Goal: Transaction & Acquisition: Purchase product/service

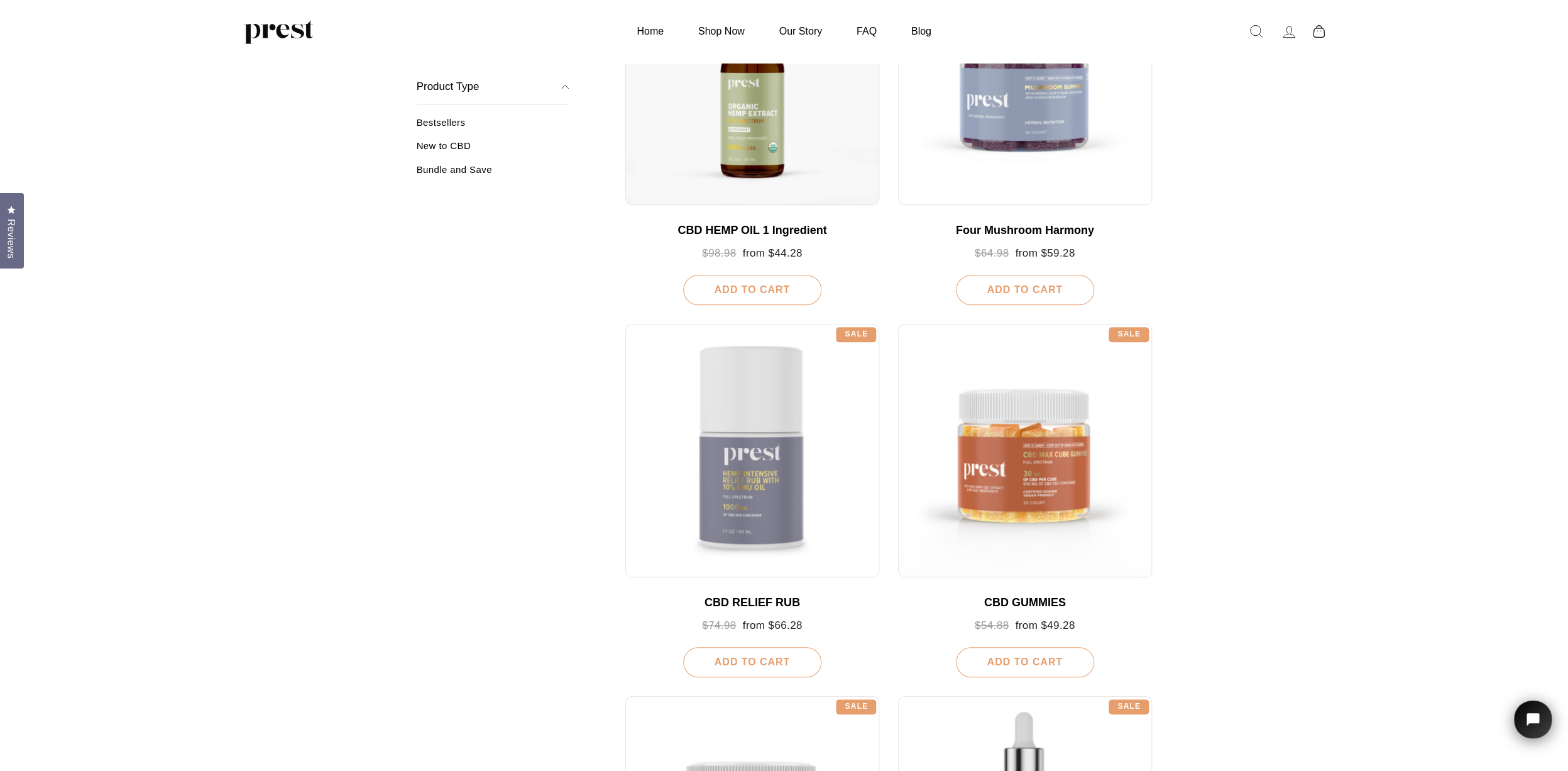
scroll to position [315, 0]
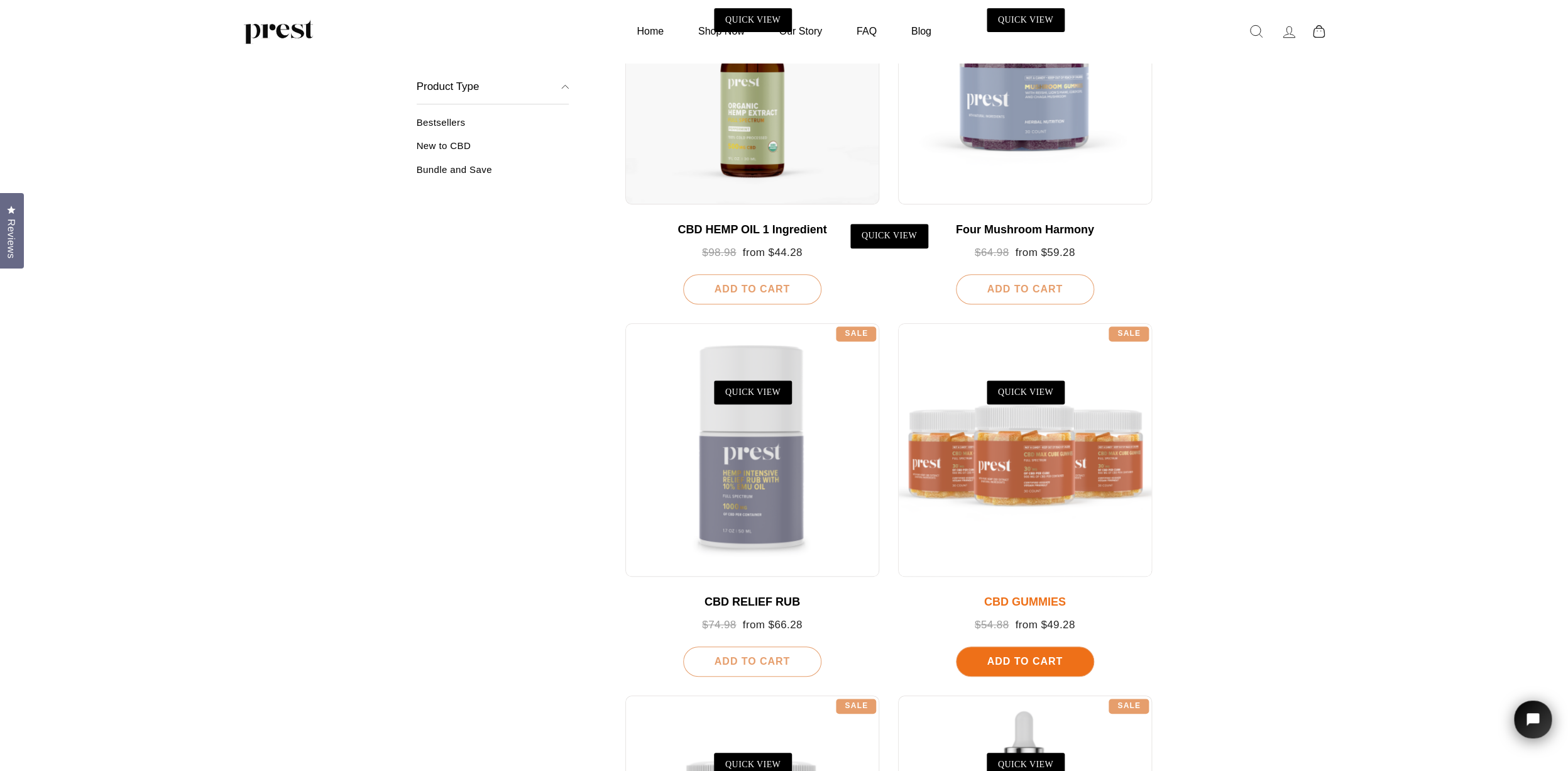
click at [1022, 470] on div at bounding box center [1025, 450] width 254 height 254
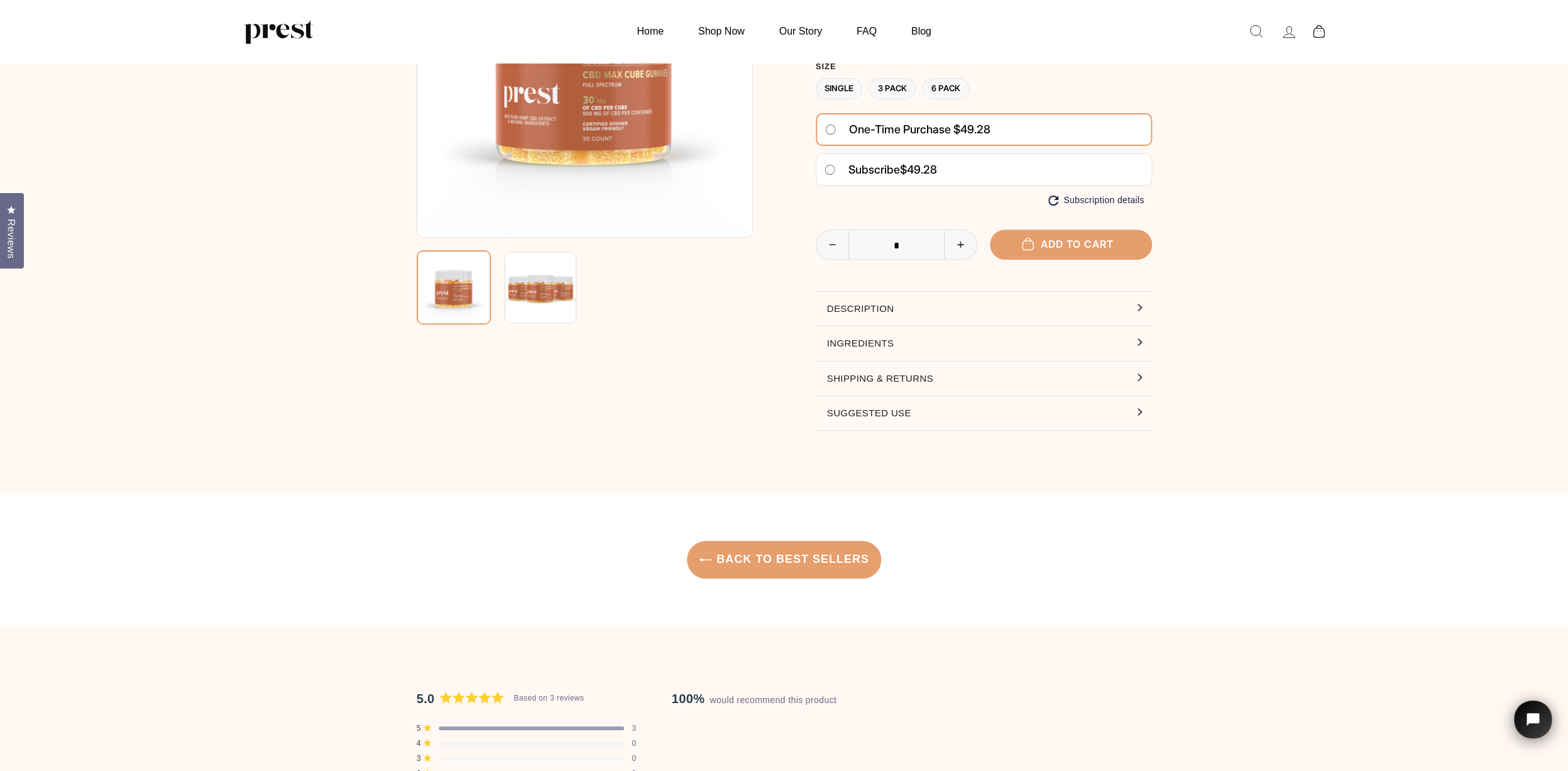
scroll to position [193, 0]
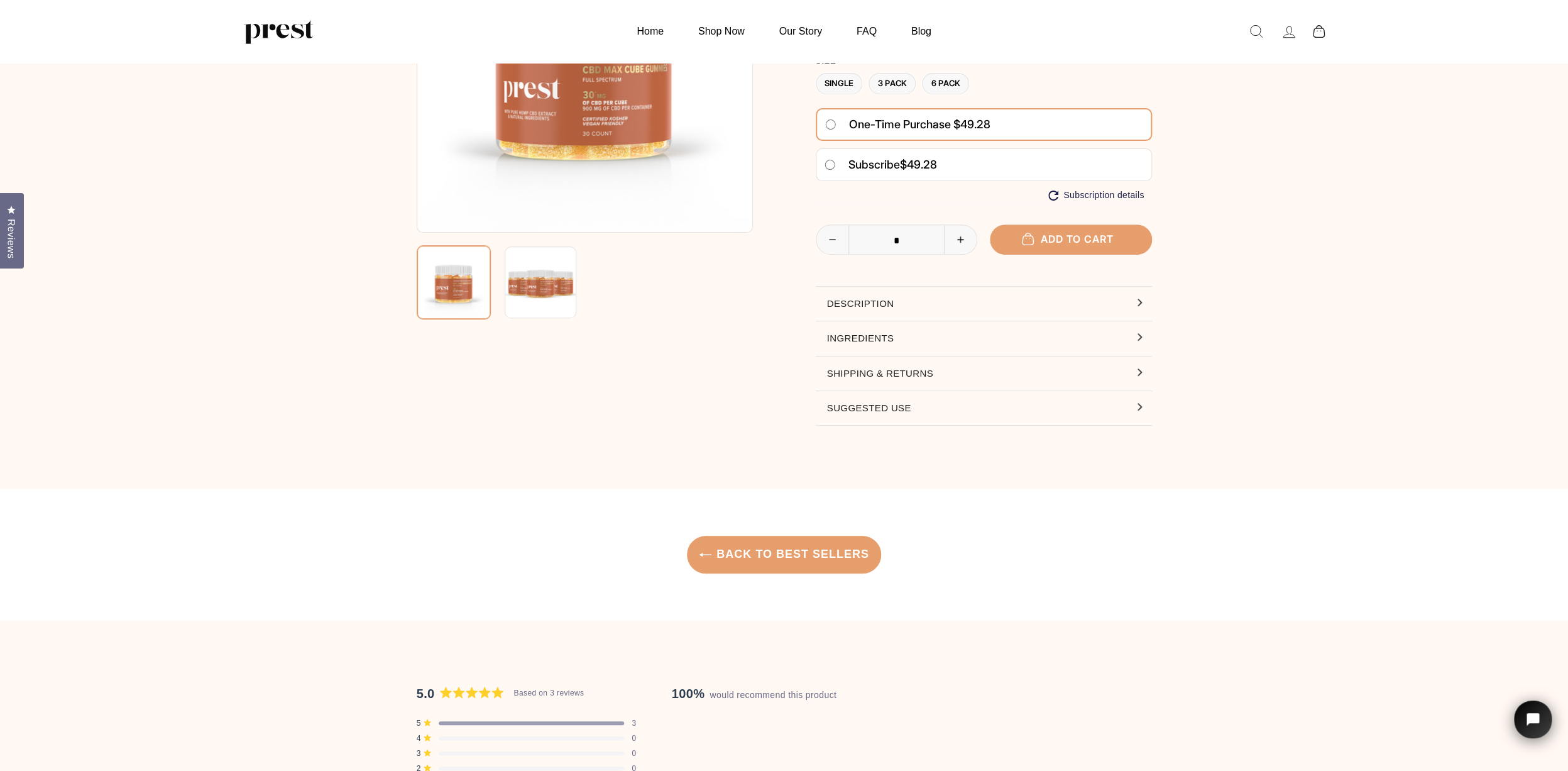
click at [841, 306] on button "Description" at bounding box center [984, 304] width 336 height 34
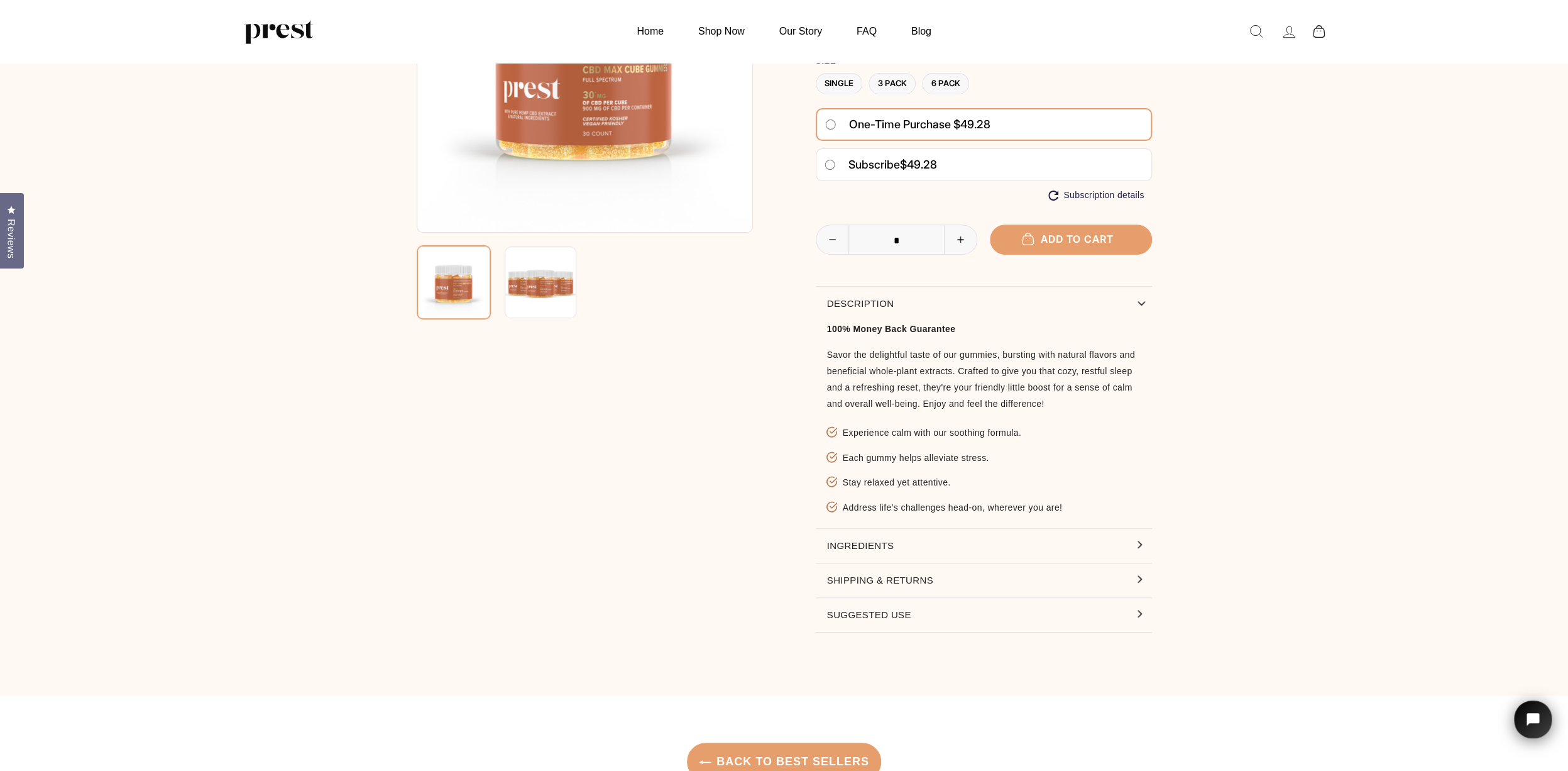
click at [1027, 544] on button "Ingredients" at bounding box center [984, 546] width 336 height 34
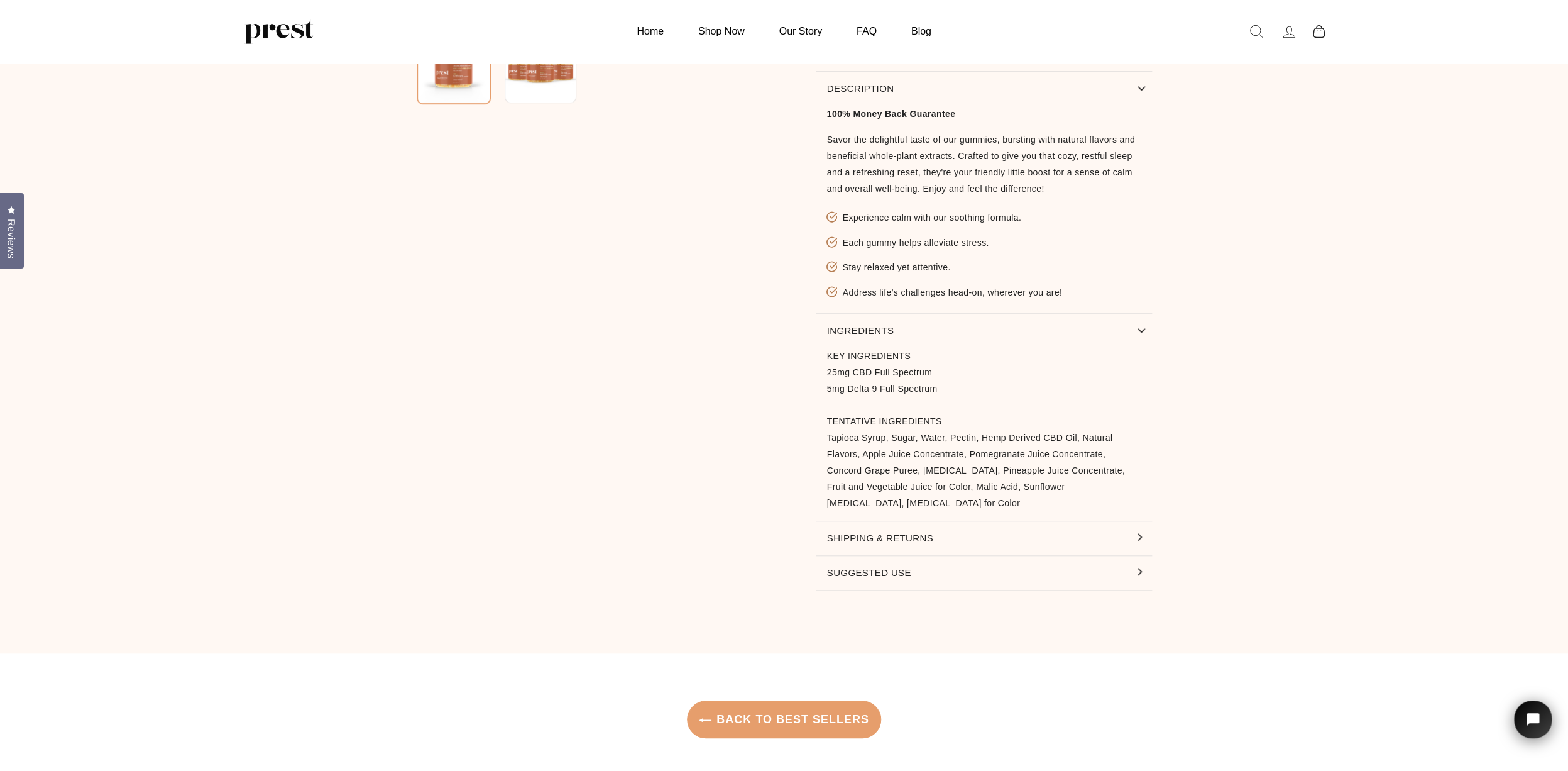
scroll to position [408, 0]
click at [1095, 540] on button "Shipping & Returns" at bounding box center [984, 538] width 336 height 34
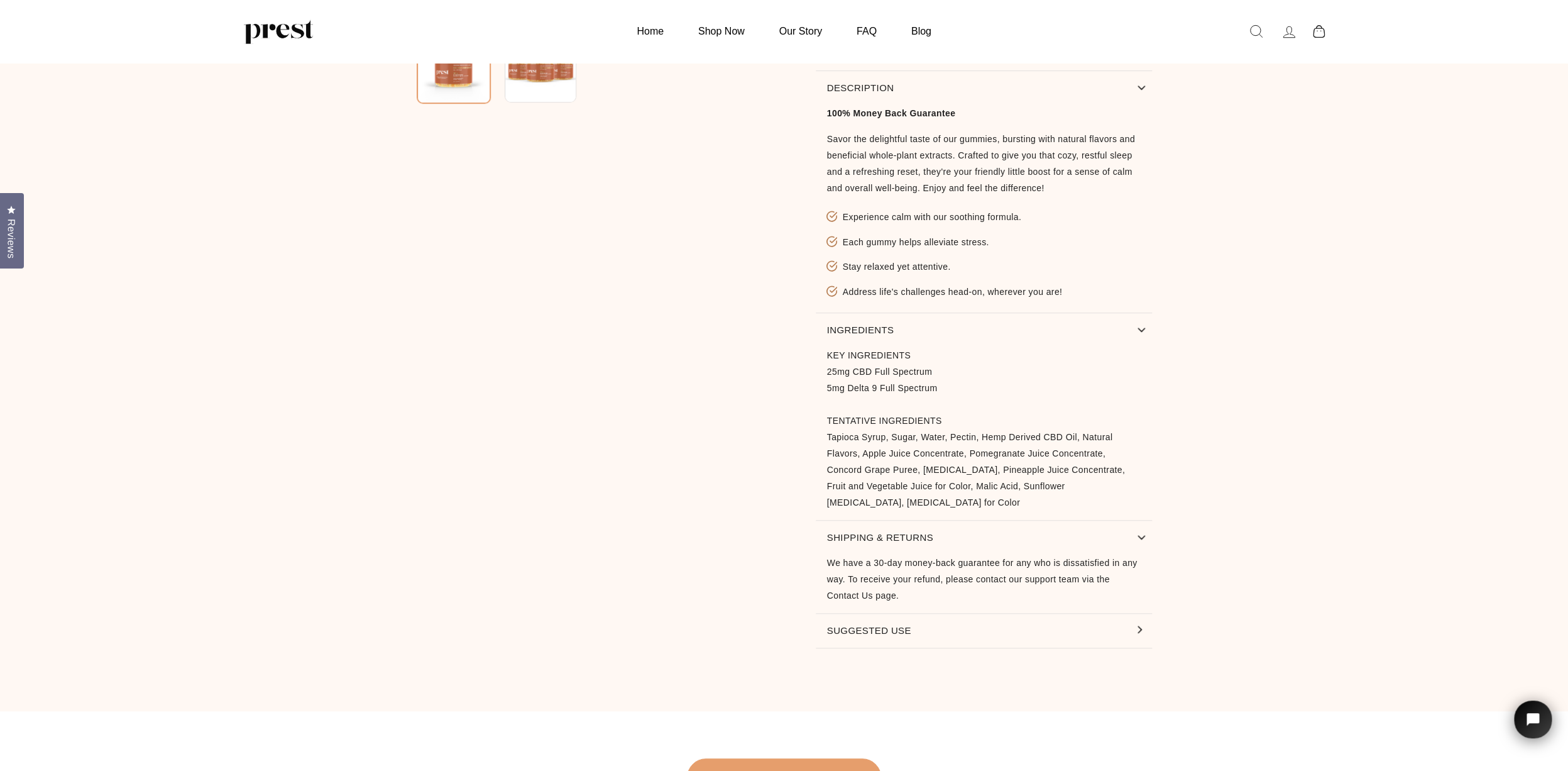
click at [1080, 632] on button "Suggested Use" at bounding box center [984, 630] width 336 height 34
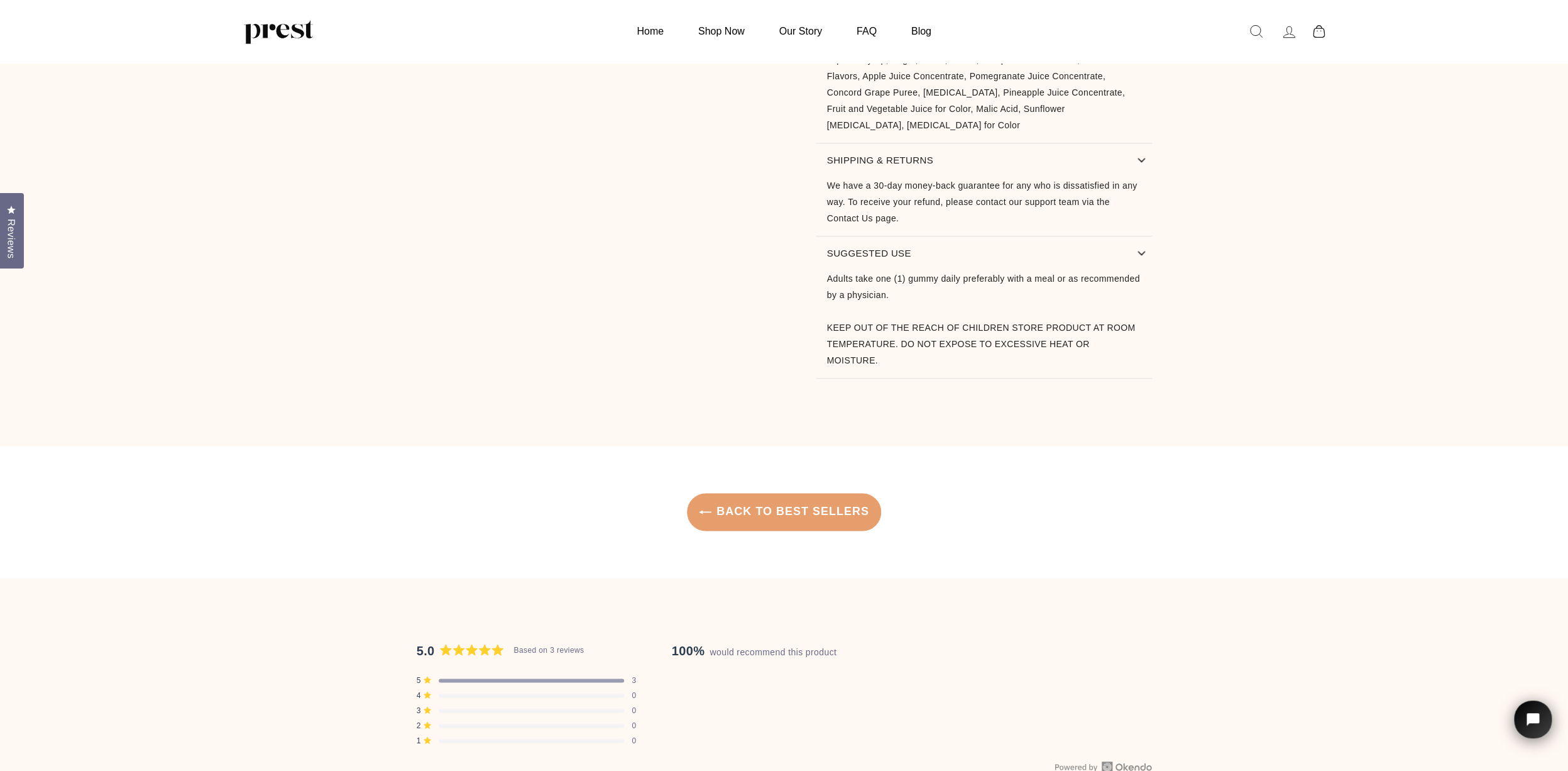
scroll to position [789, 0]
click at [777, 490] on link "Back to Best Sellers" at bounding box center [784, 507] width 194 height 38
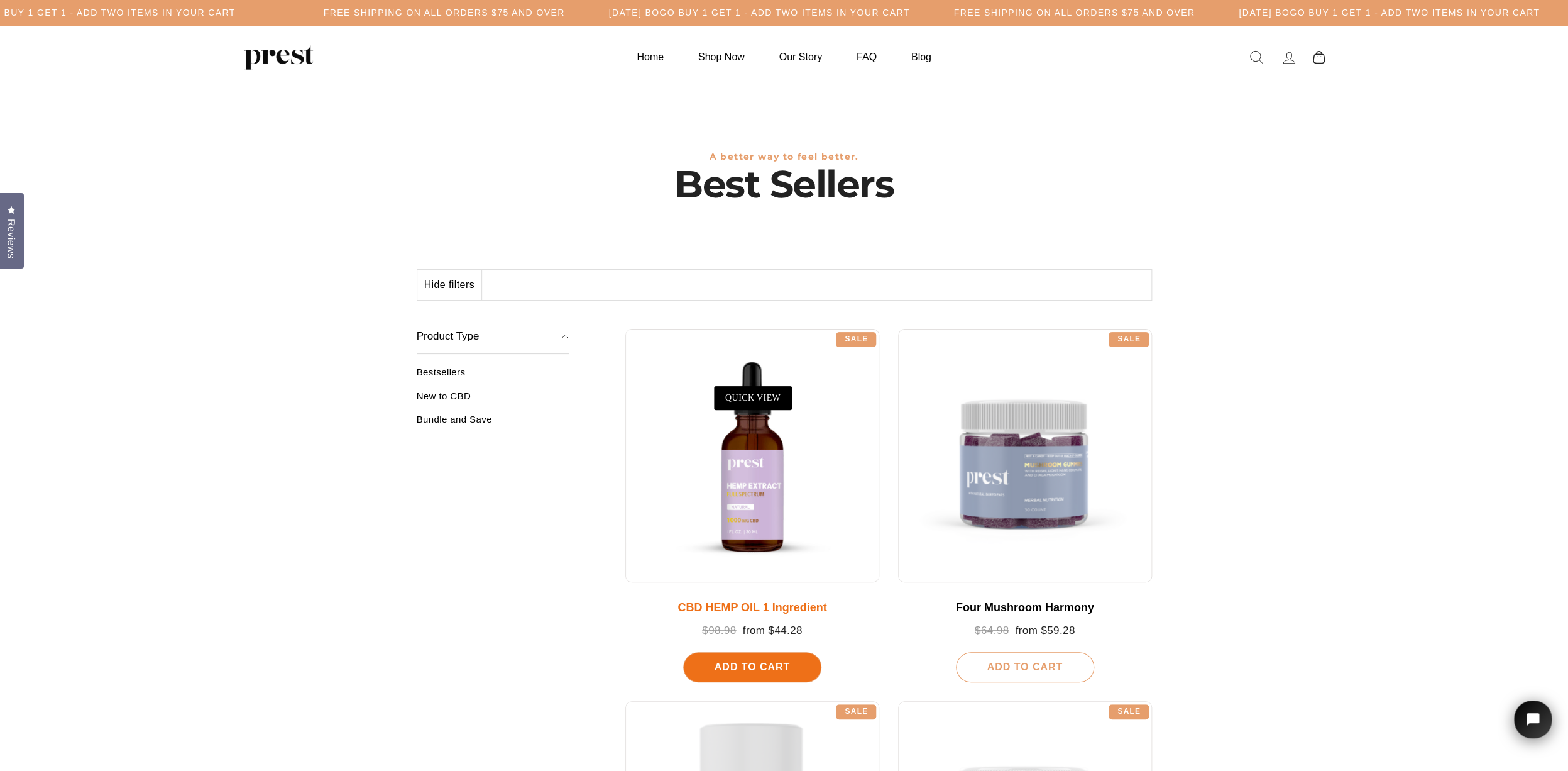
click at [767, 510] on div at bounding box center [752, 456] width 254 height 254
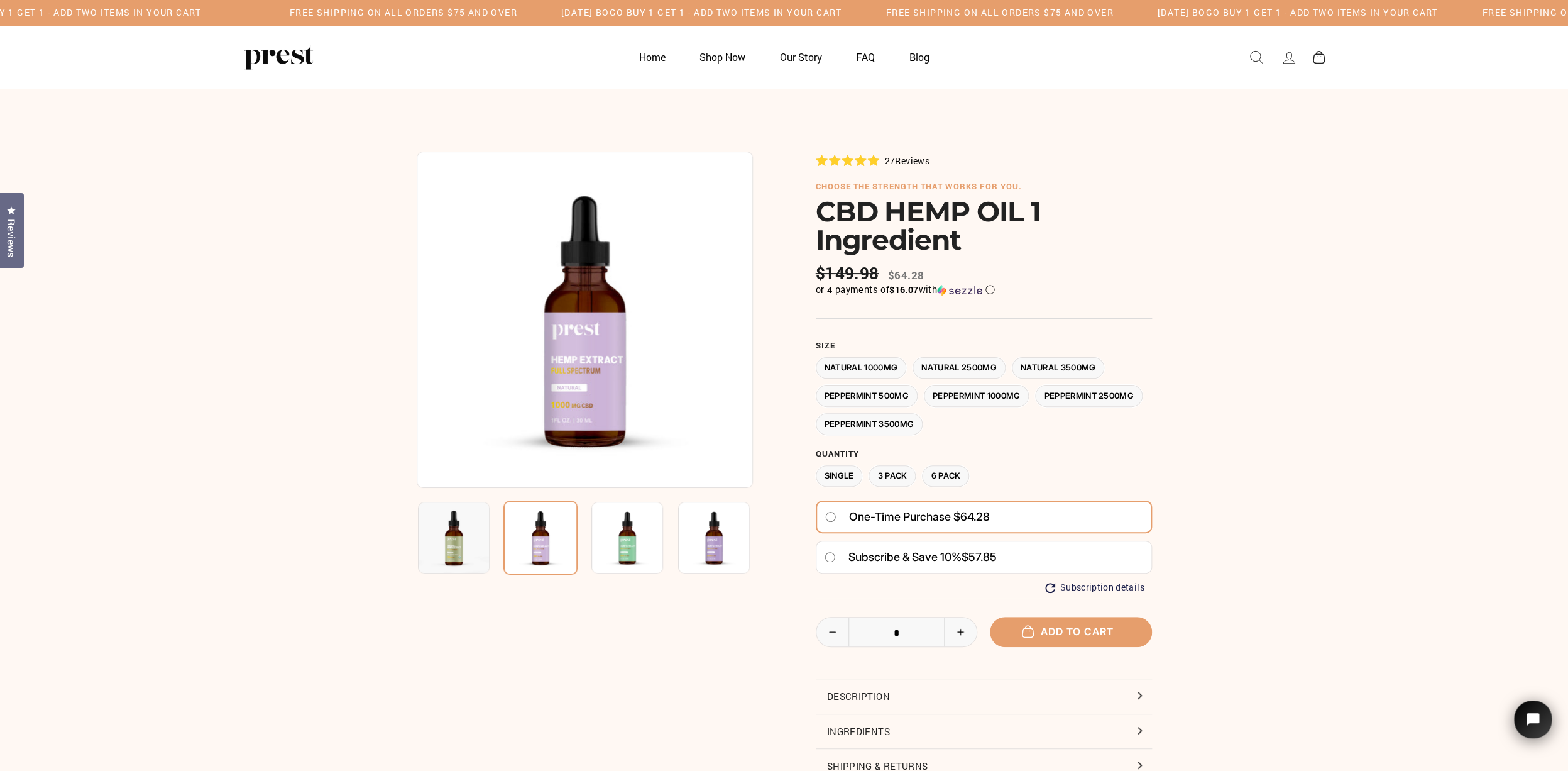
click at [1004, 700] on button "Description" at bounding box center [984, 696] width 336 height 34
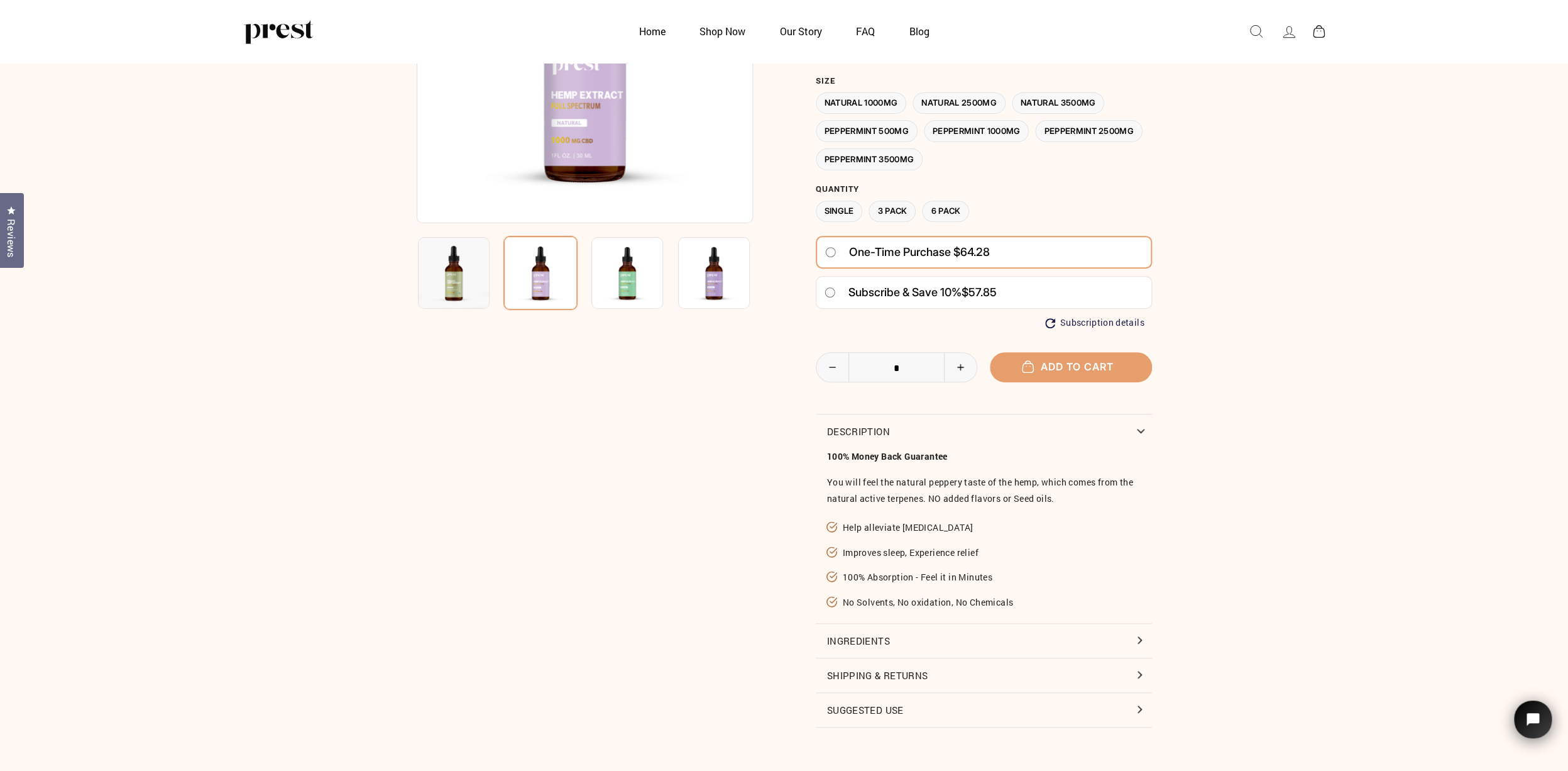
scroll to position [204, 0]
click at [960, 364] on icon "Increase item quantity by one" at bounding box center [960, 364] width 26 height 8
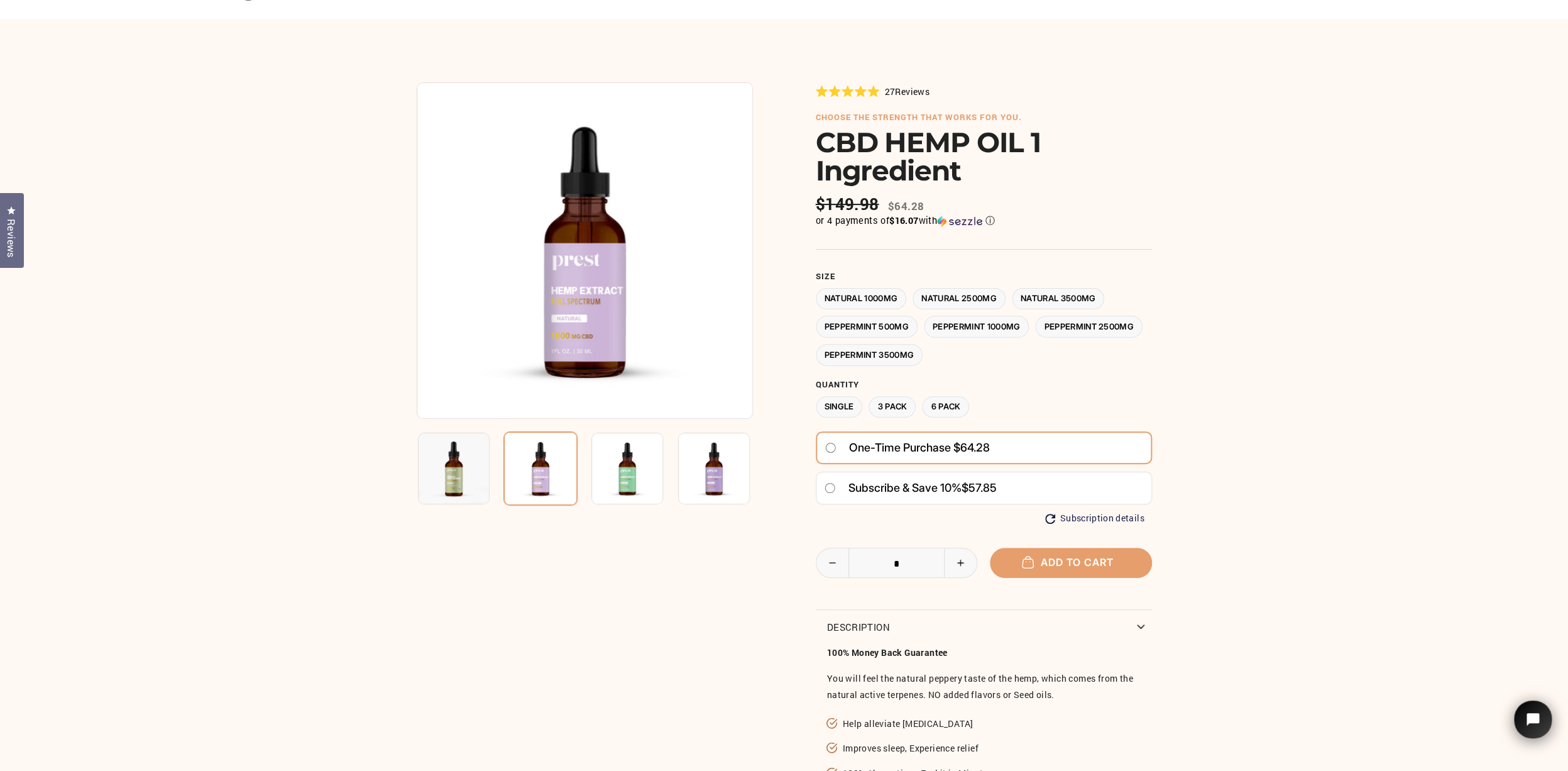
scroll to position [70, 0]
click at [962, 563] on icon "Increase item quantity by one" at bounding box center [960, 562] width 26 height 8
type input "*"
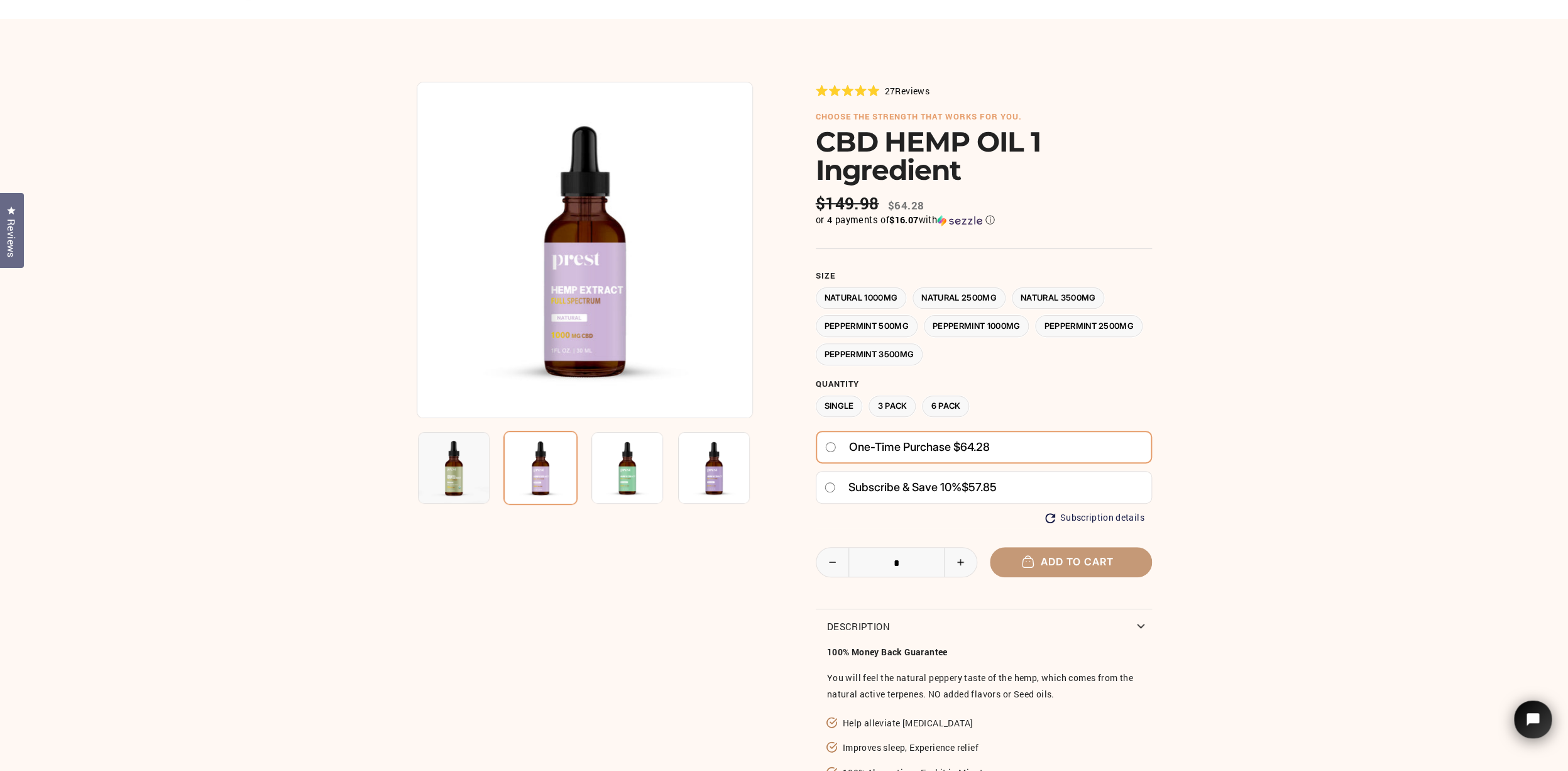
click at [1103, 563] on button "Add to cart" at bounding box center [1071, 562] width 162 height 30
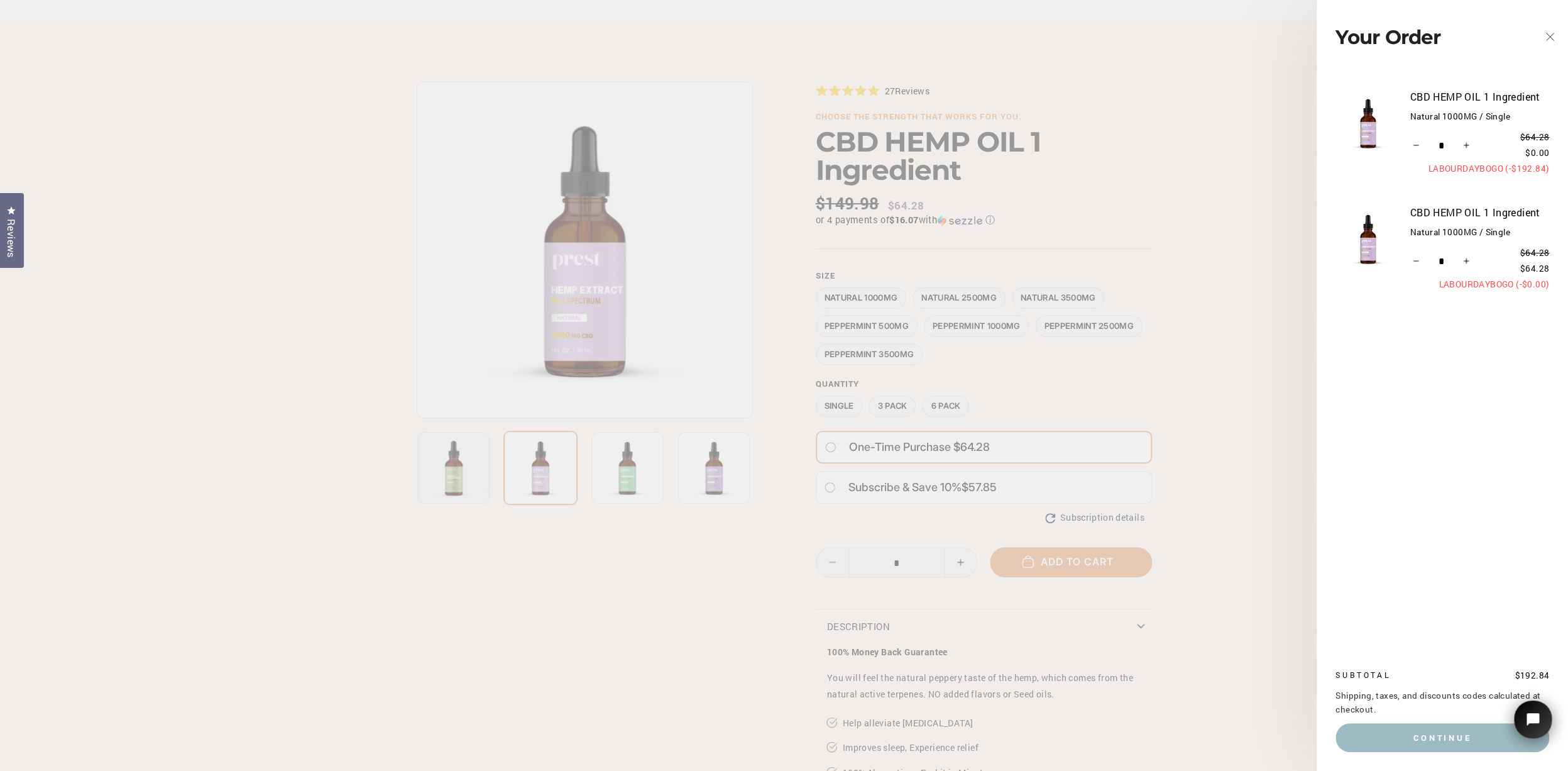
click at [1233, 418] on main "27" at bounding box center [784, 568] width 1568 height 1099
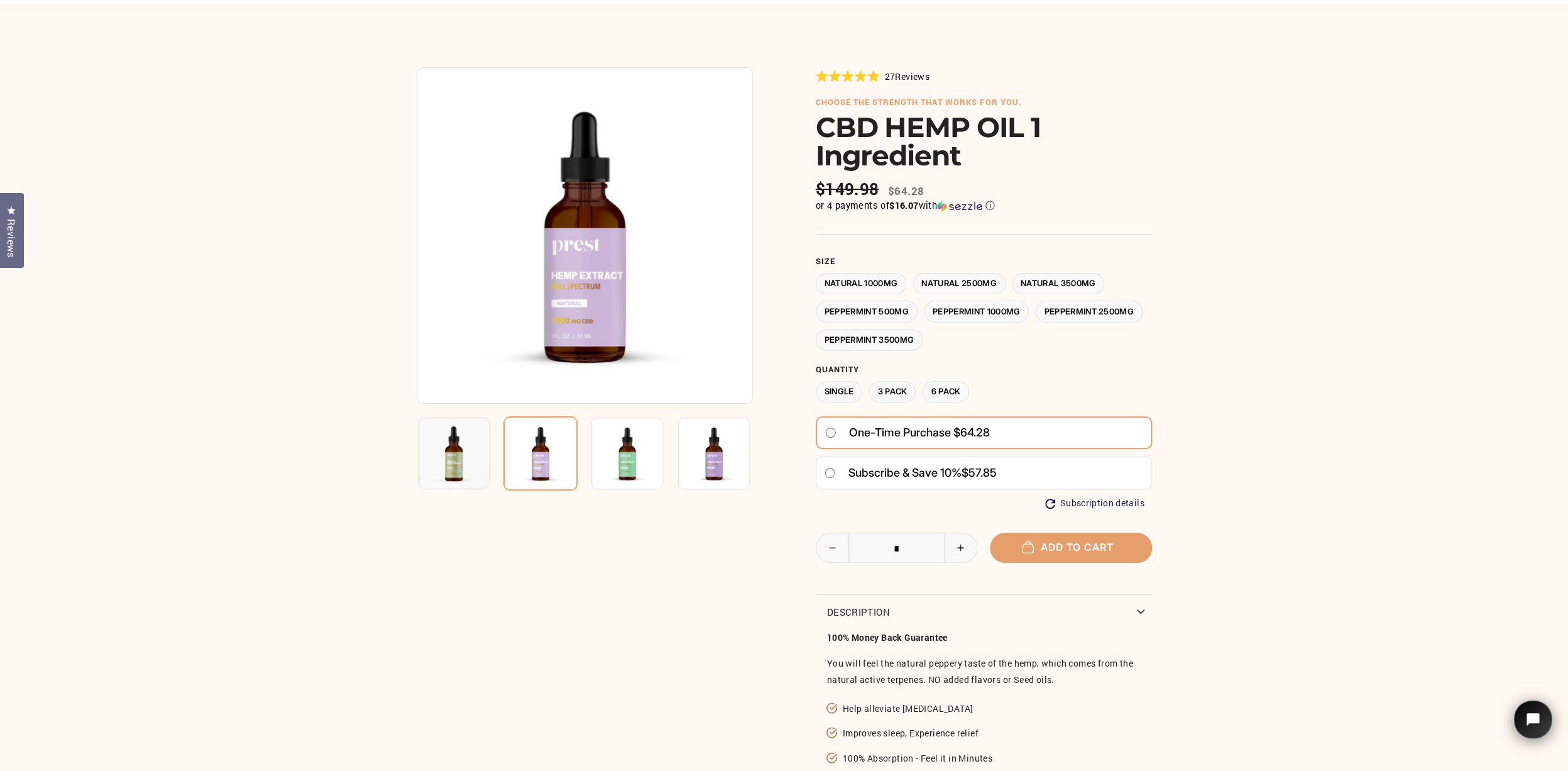
scroll to position [0, 0]
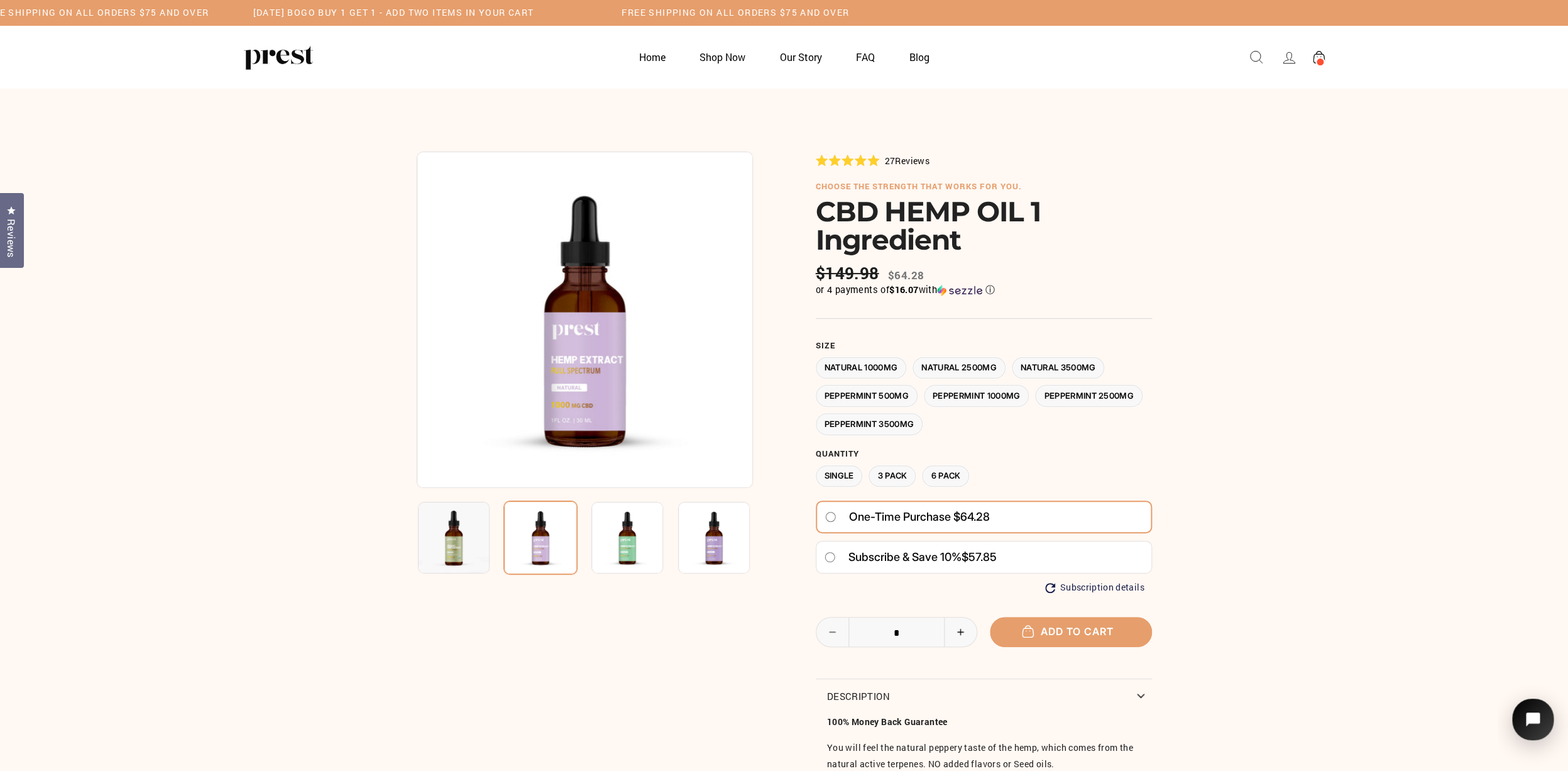
click at [1528, 724] on icon "Open chat widget" at bounding box center [1534, 719] width 14 height 14
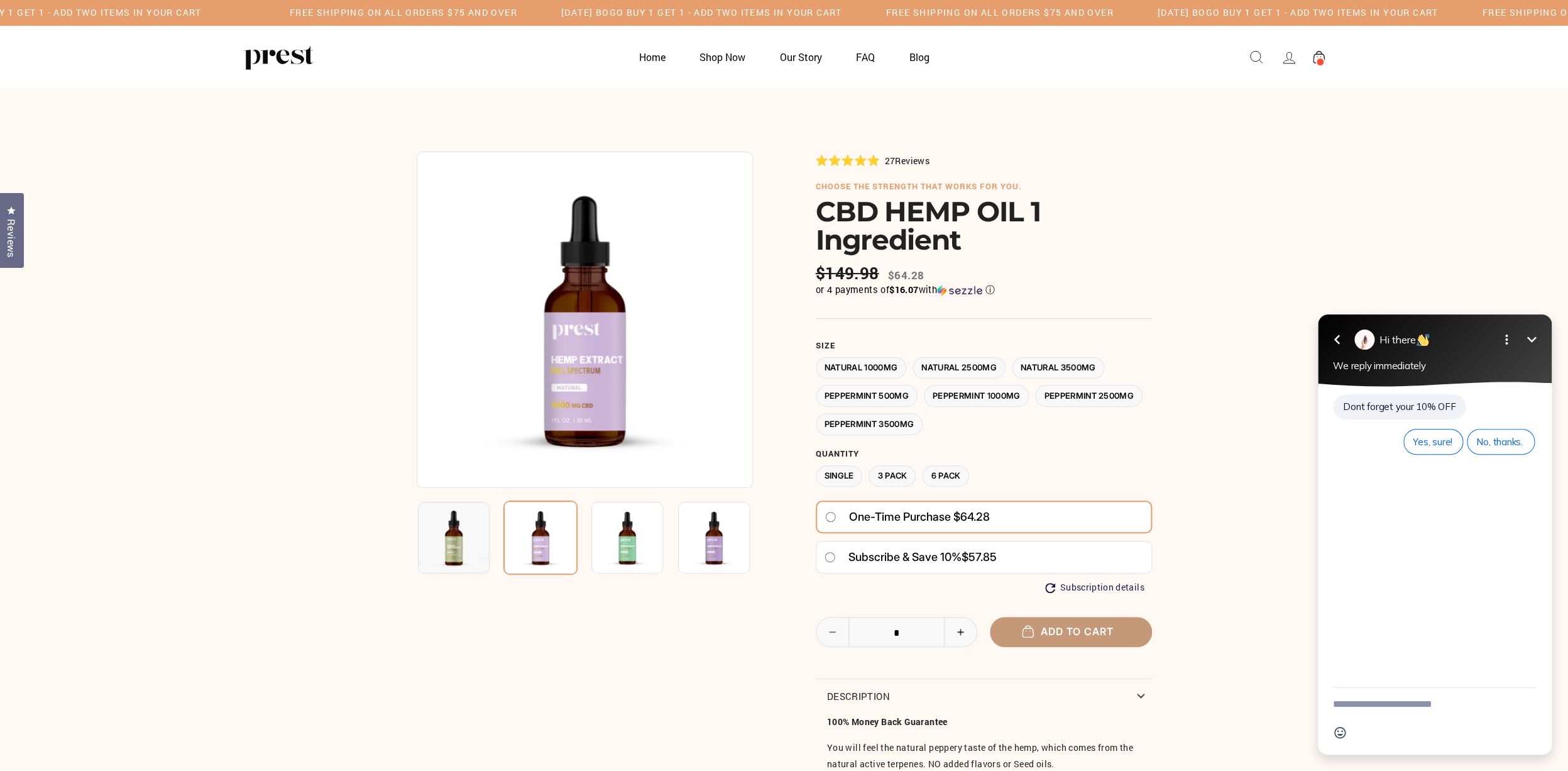
click at [1066, 631] on span "Add to cart" at bounding box center [1071, 631] width 85 height 12
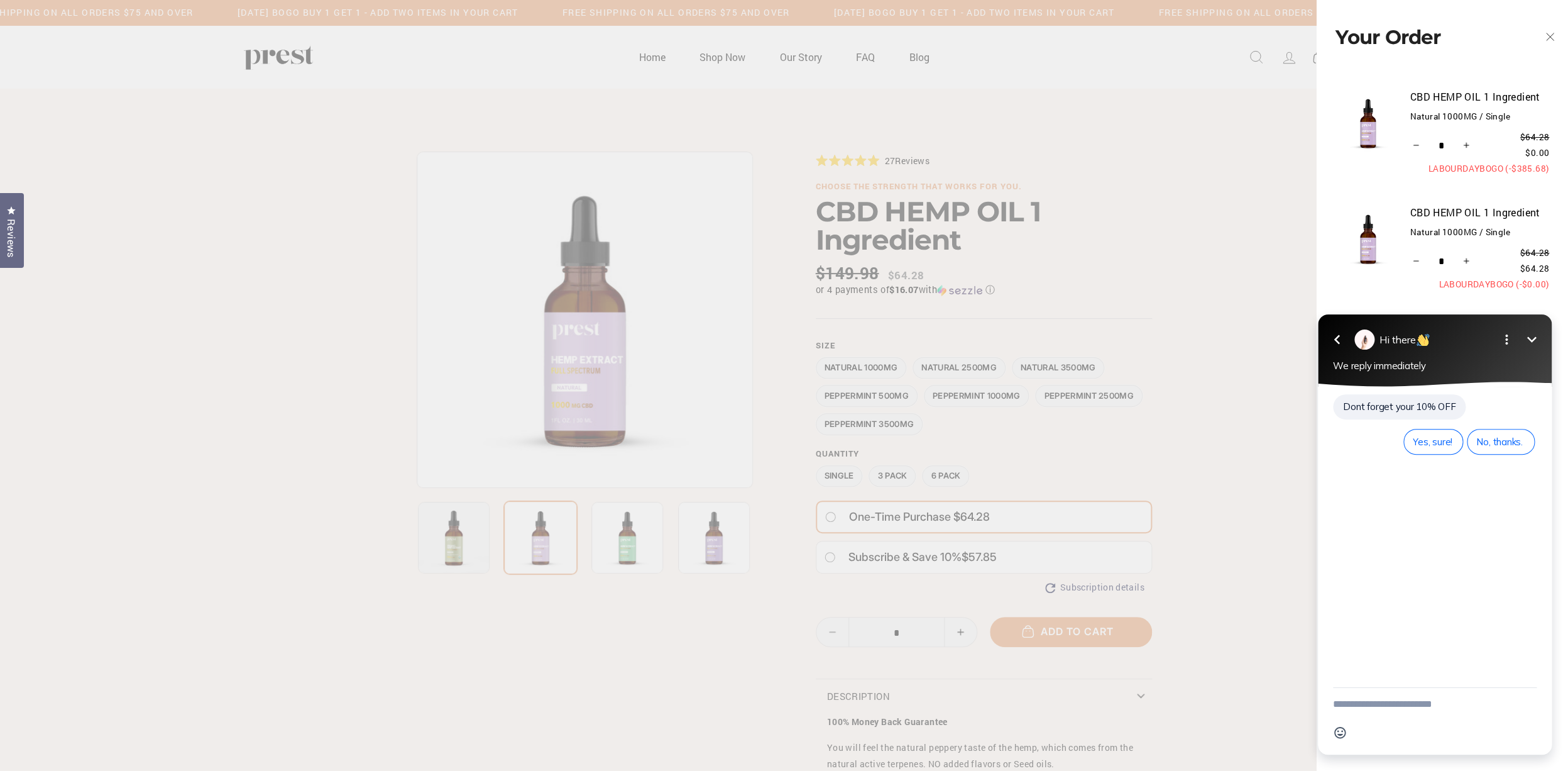
click at [1348, 283] on div "CBD HEMP OIL 1 Ingredient Natural 1000MG / Single Quantity * − + $64.28 $64.28 …" at bounding box center [1438, 247] width 223 height 87
click at [1526, 340] on icon "Minimize" at bounding box center [1531, 339] width 15 height 15
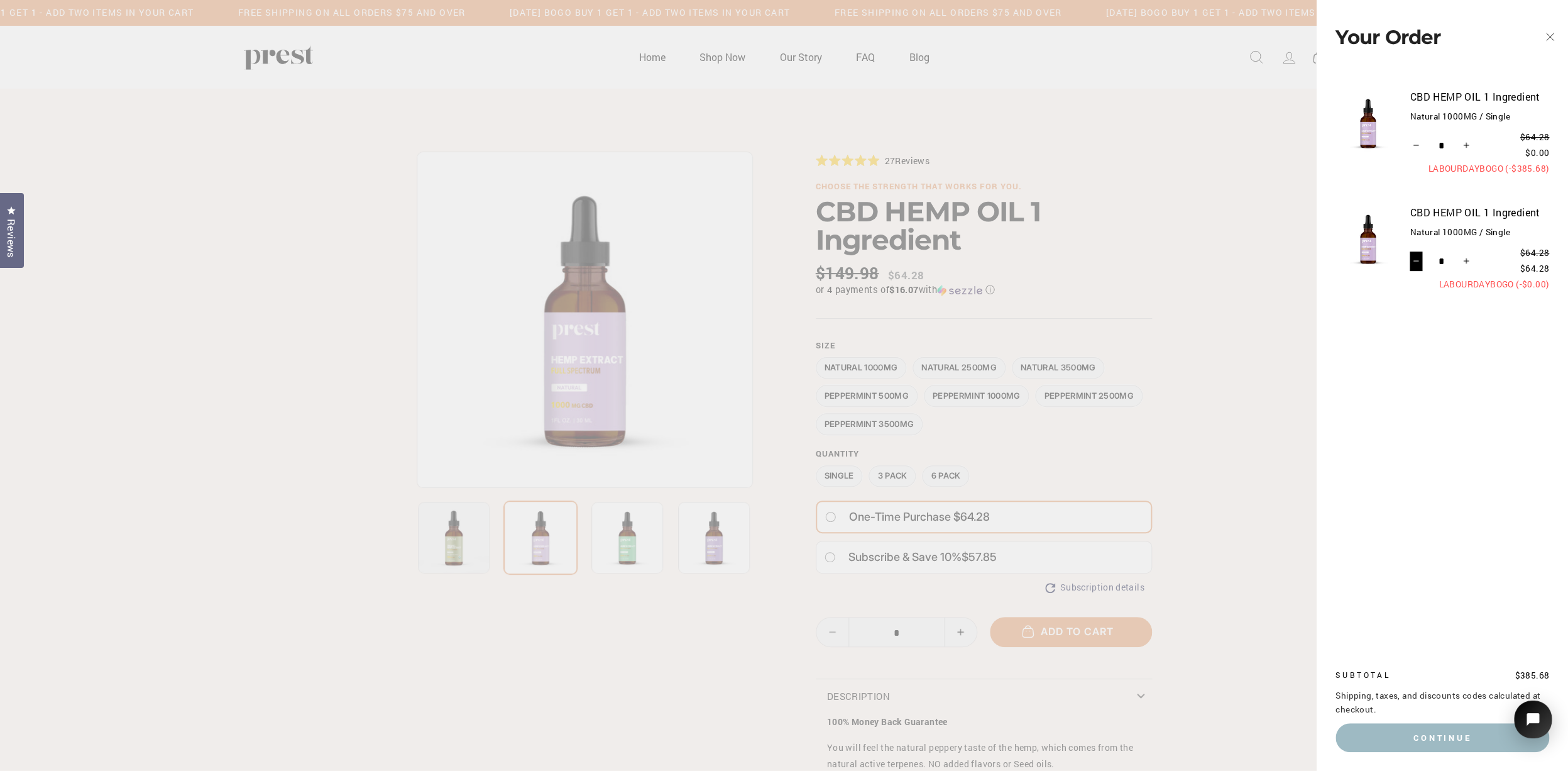
click at [1417, 256] on button "−" at bounding box center [1416, 261] width 13 height 20
type input "*"
click at [1417, 258] on button "−" at bounding box center [1416, 261] width 13 height 20
type input "*"
click at [1417, 258] on button "−" at bounding box center [1416, 261] width 13 height 20
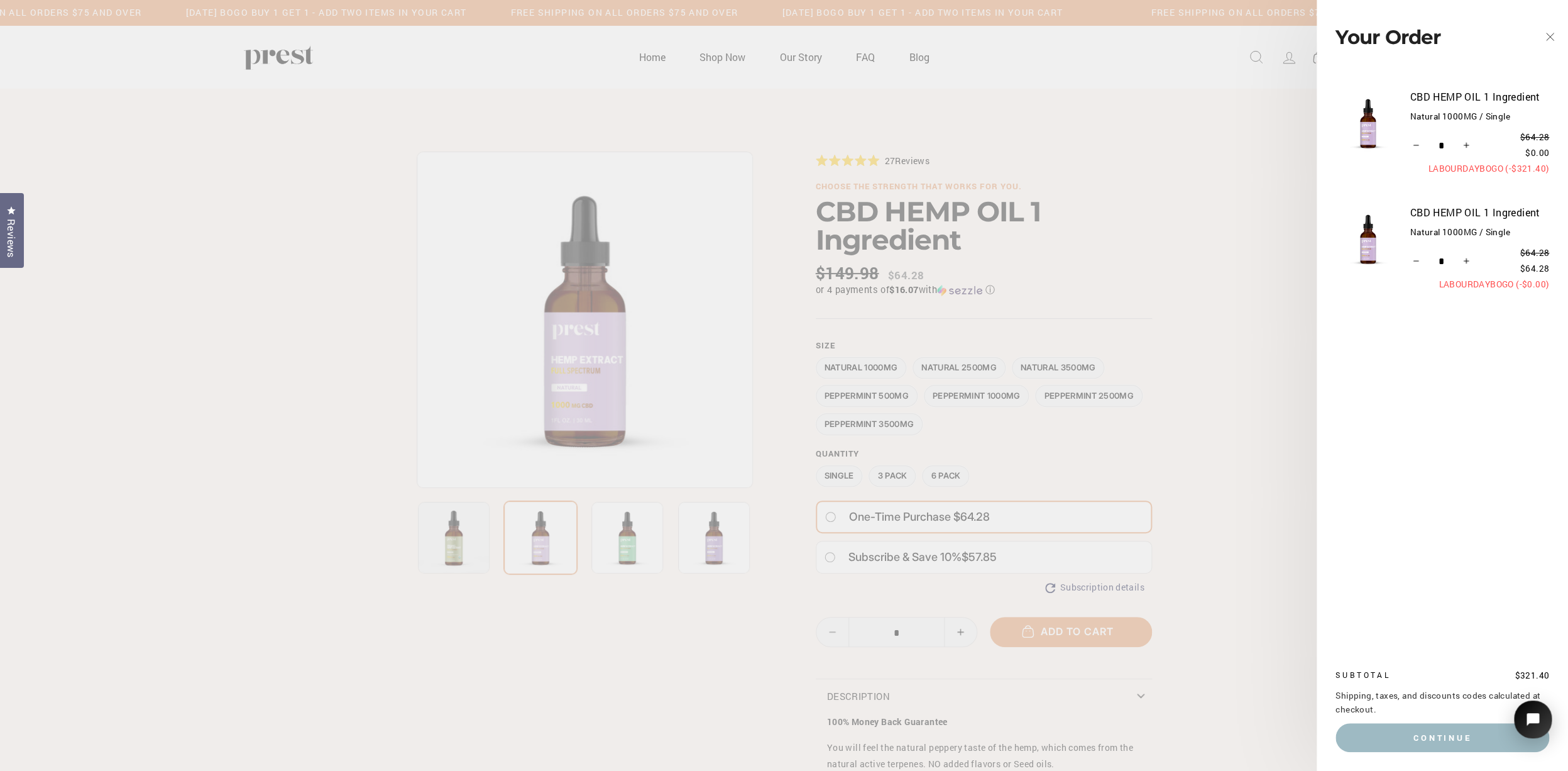
type input "*"
click at [1417, 258] on button "−" at bounding box center [1416, 261] width 13 height 20
type input "*"
click at [1417, 258] on button "−" at bounding box center [1416, 261] width 13 height 20
type input "*"
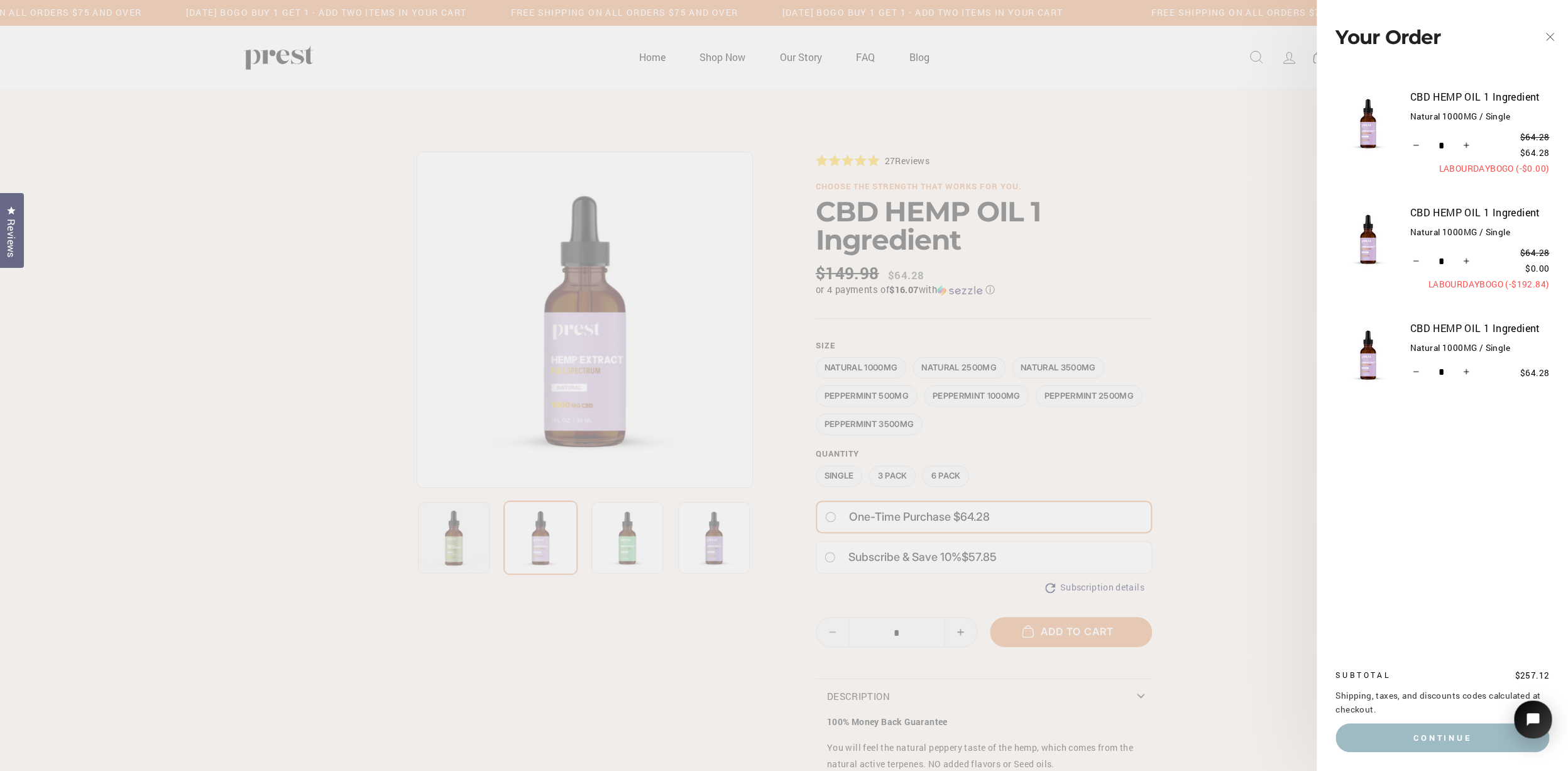
click at [1417, 258] on button "−" at bounding box center [1416, 261] width 13 height 20
type input "*"
click at [1416, 737] on button "Continue" at bounding box center [1442, 738] width 214 height 29
